Goal: Communication & Community: Answer question/provide support

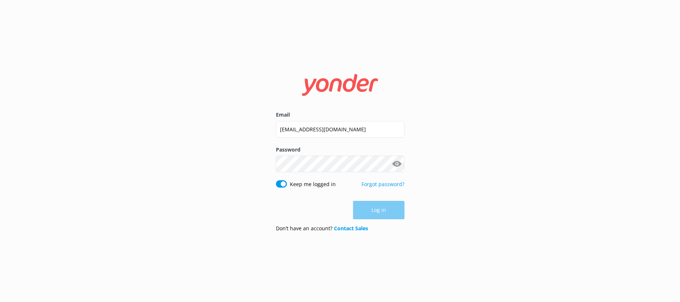
type input "[EMAIL_ADDRESS][DOMAIN_NAME]"
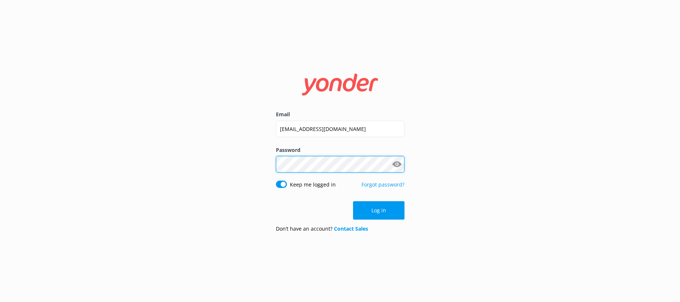
click at [378, 210] on button "Log in" at bounding box center [378, 210] width 51 height 18
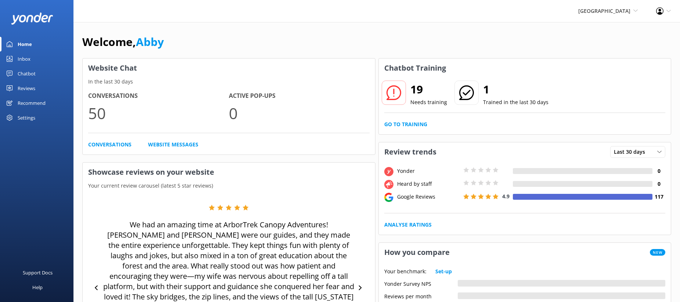
click at [30, 90] on div "Reviews" at bounding box center [27, 88] width 18 height 15
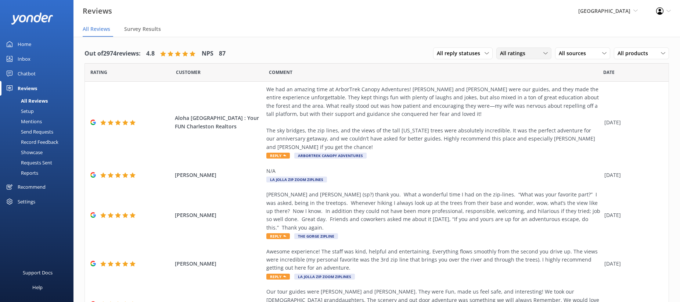
click at [539, 55] on div "All ratings" at bounding box center [523, 53] width 51 height 8
click at [526, 98] on div "Passives" at bounding box center [521, 97] width 29 height 7
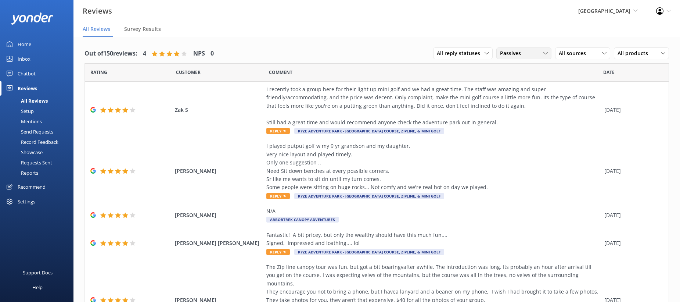
click at [542, 56] on div "Passives" at bounding box center [523, 53] width 51 height 8
click at [525, 112] on div "Detractors" at bounding box center [524, 112] width 34 height 7
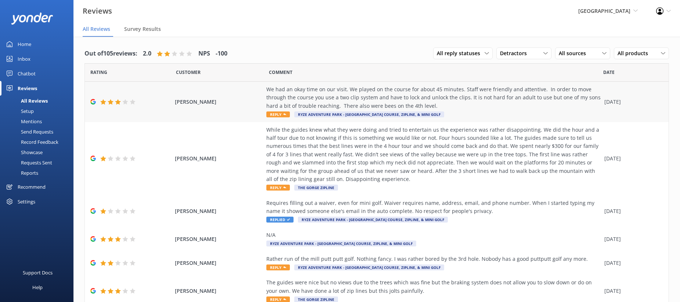
click at [524, 102] on div "We had an okay time on our visit. We played on the course for about 45 minutes.…" at bounding box center [433, 97] width 334 height 25
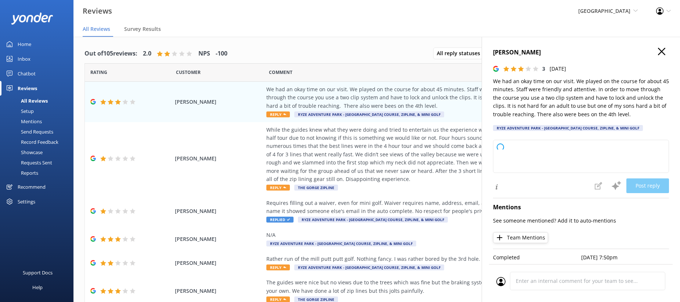
type textarea "Thank you for sharing your feedback with us! We're glad to hear our staff made …"
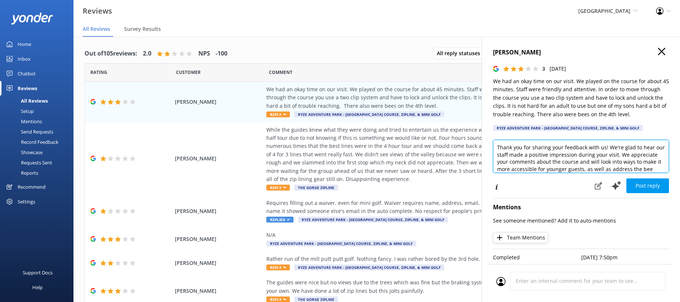
drag, startPoint x: 620, startPoint y: 161, endPoint x: 641, endPoint y: 166, distance: 21.1
click at [621, 156] on textarea "Thank you for sharing your feedback with us! We're glad to hear our staff made …" at bounding box center [581, 156] width 176 height 33
click at [631, 157] on textarea "Thank you for sharing your feedback with us! We're glad to hear our staff made …" at bounding box center [581, 156] width 176 height 33
